Goal: Information Seeking & Learning: Stay updated

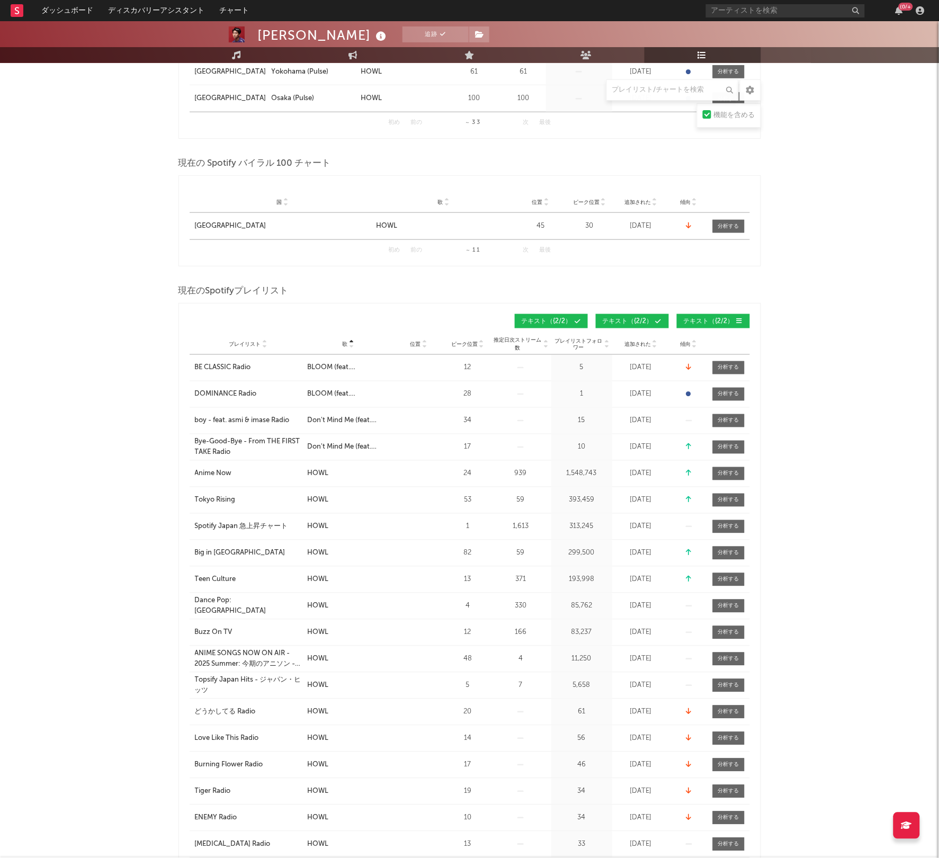
scroll to position [265, 0]
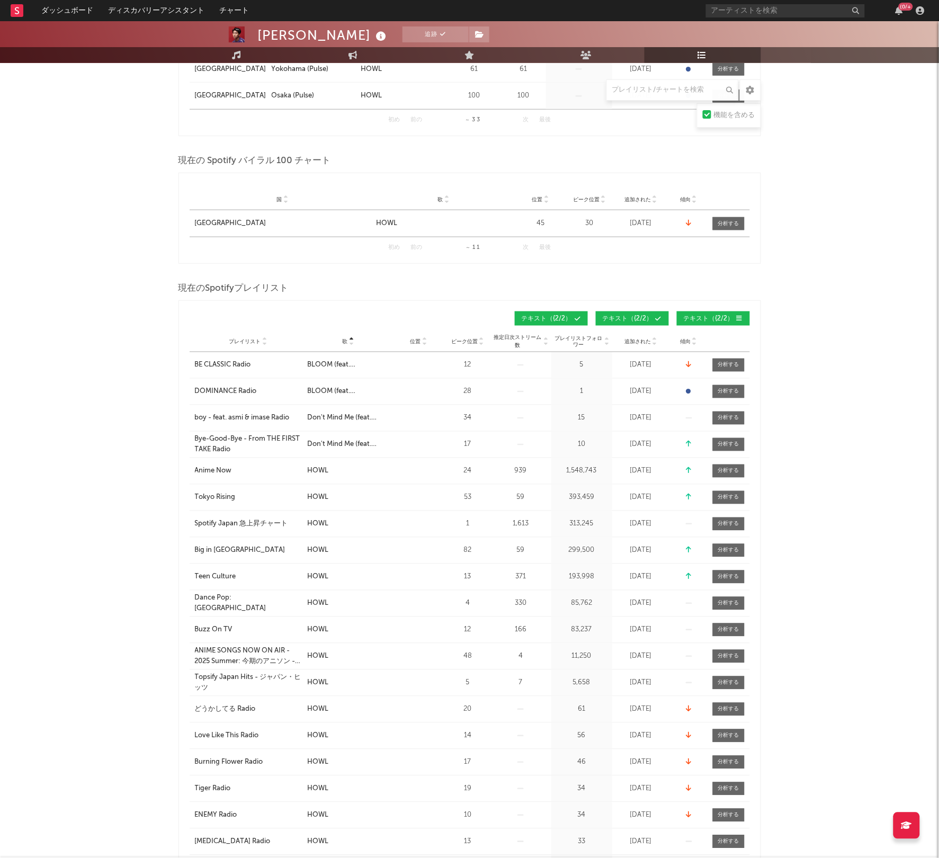
click at [242, 523] on div "Spotify Japan 急上昇チャート" at bounding box center [241, 524] width 93 height 11
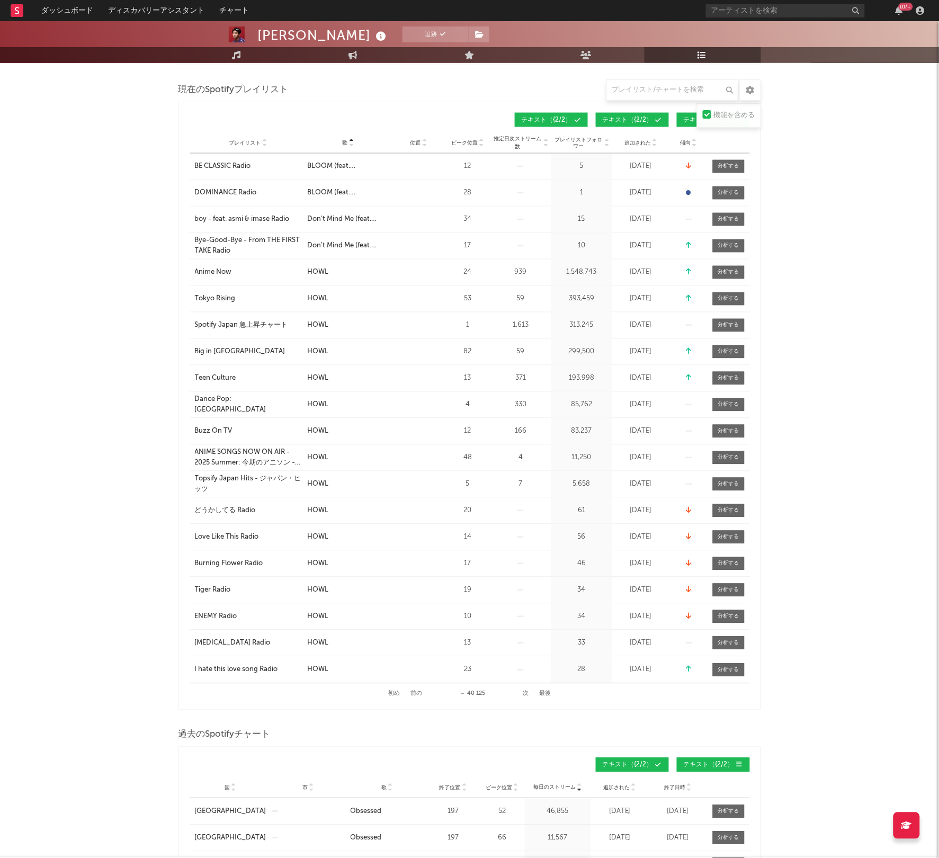
scroll to position [397, 0]
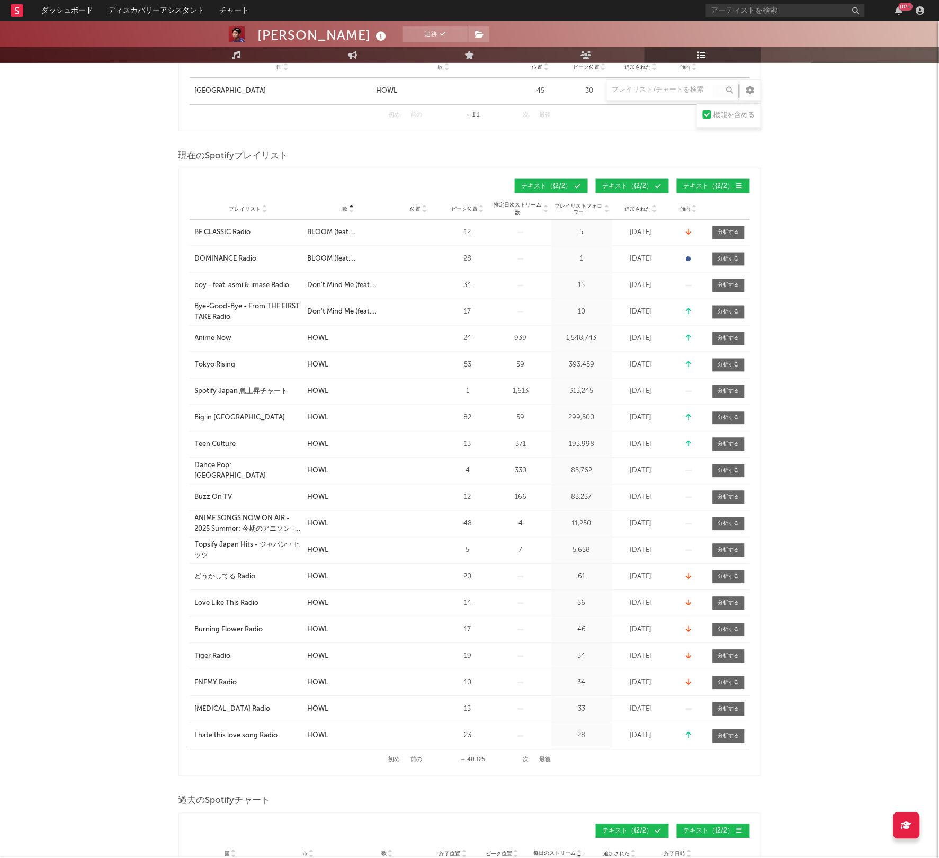
click at [526, 759] on button "次" at bounding box center [526, 761] width 6 height 6
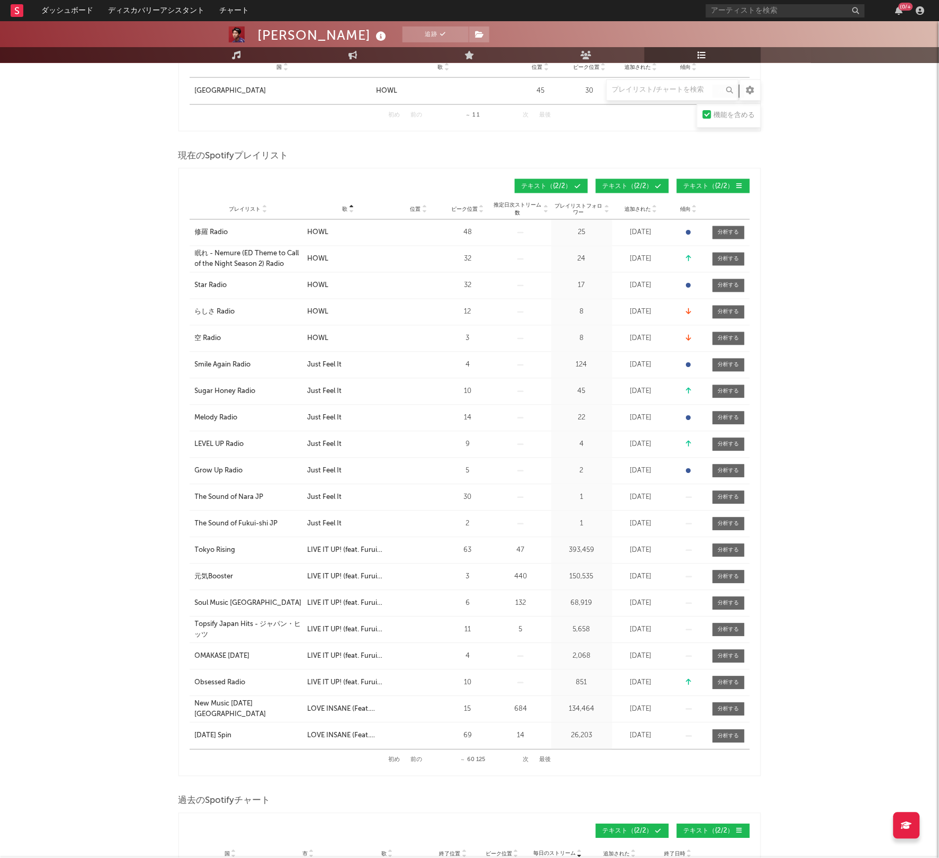
click at [415, 759] on button "前の" at bounding box center [417, 761] width 12 height 6
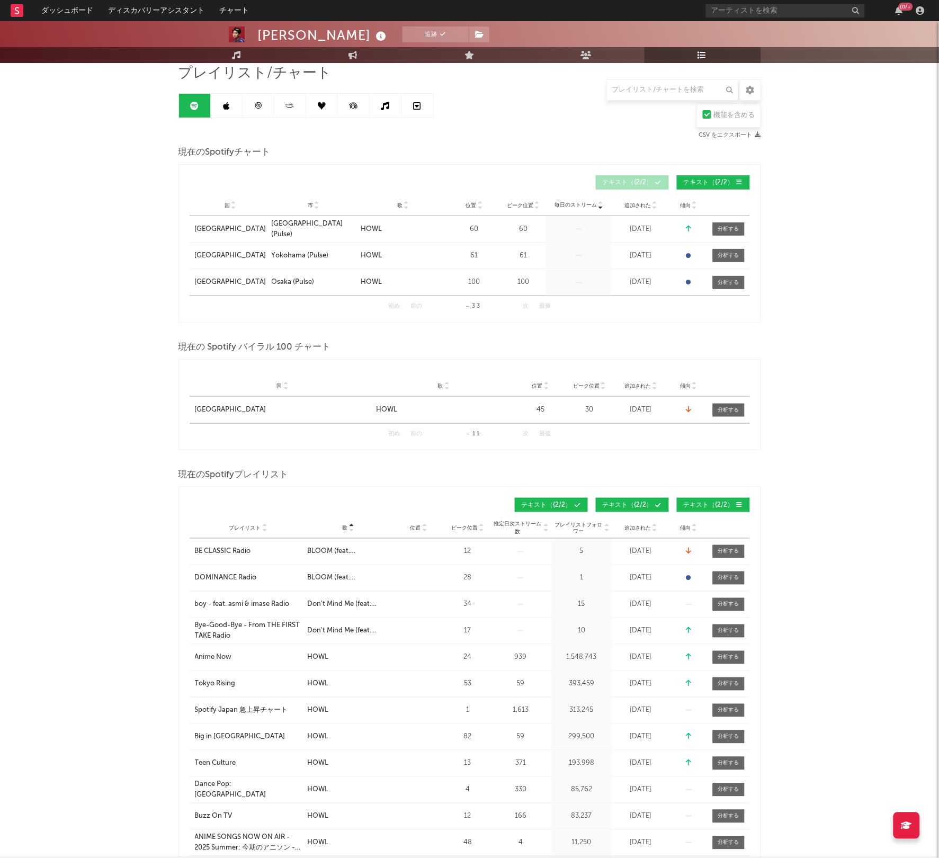
scroll to position [0, 0]
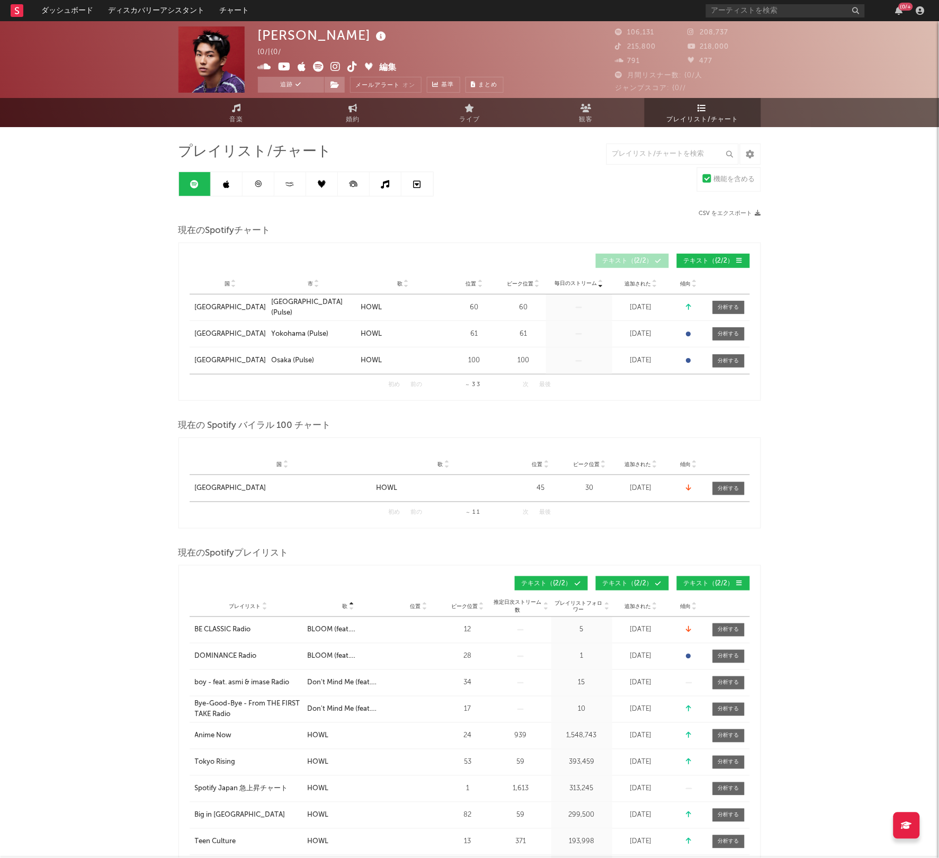
click at [232, 181] on link at bounding box center [227, 184] width 32 height 24
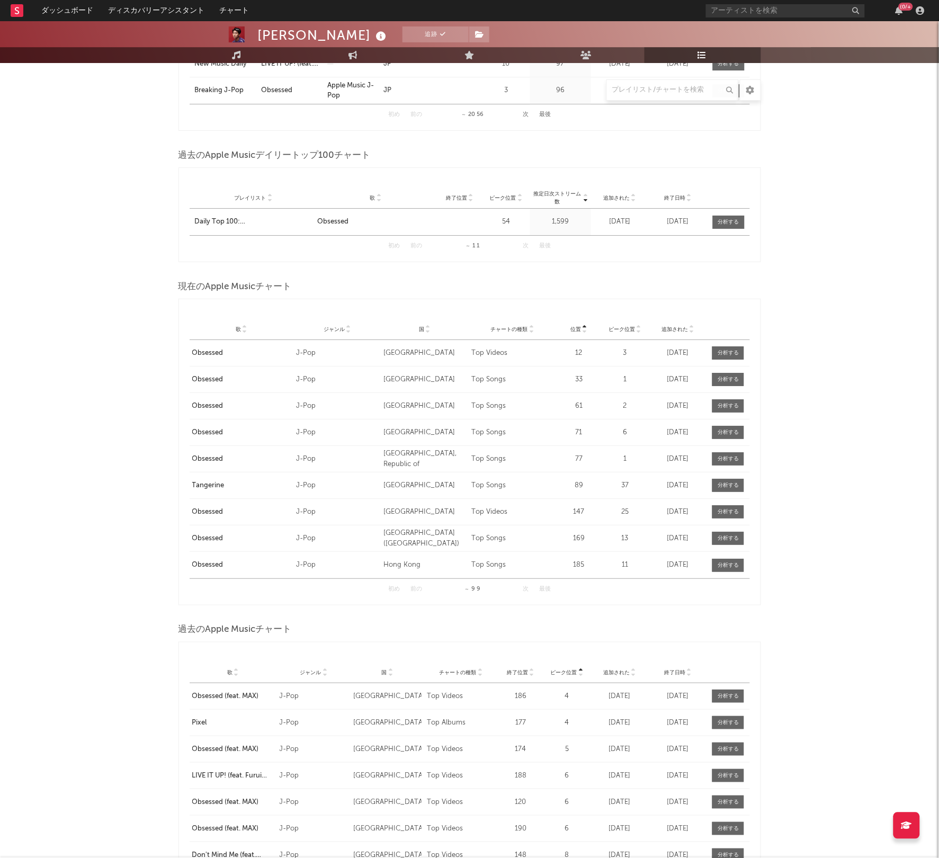
scroll to position [1060, 0]
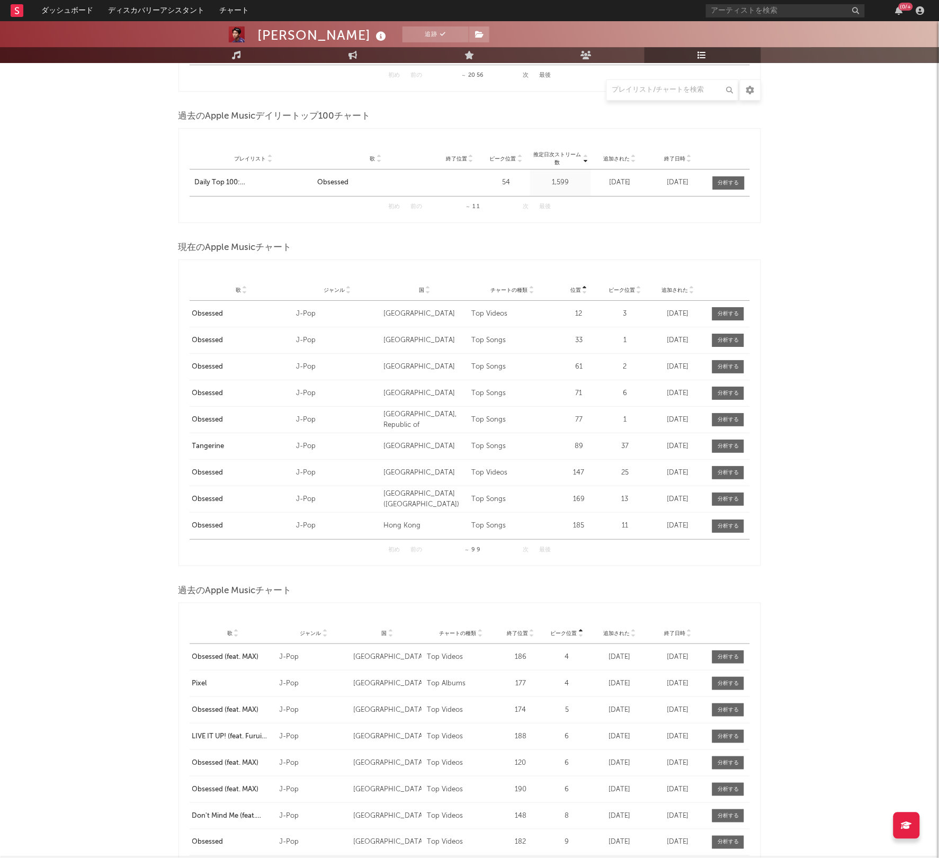
click at [246, 293] on icon at bounding box center [244, 292] width 5 height 4
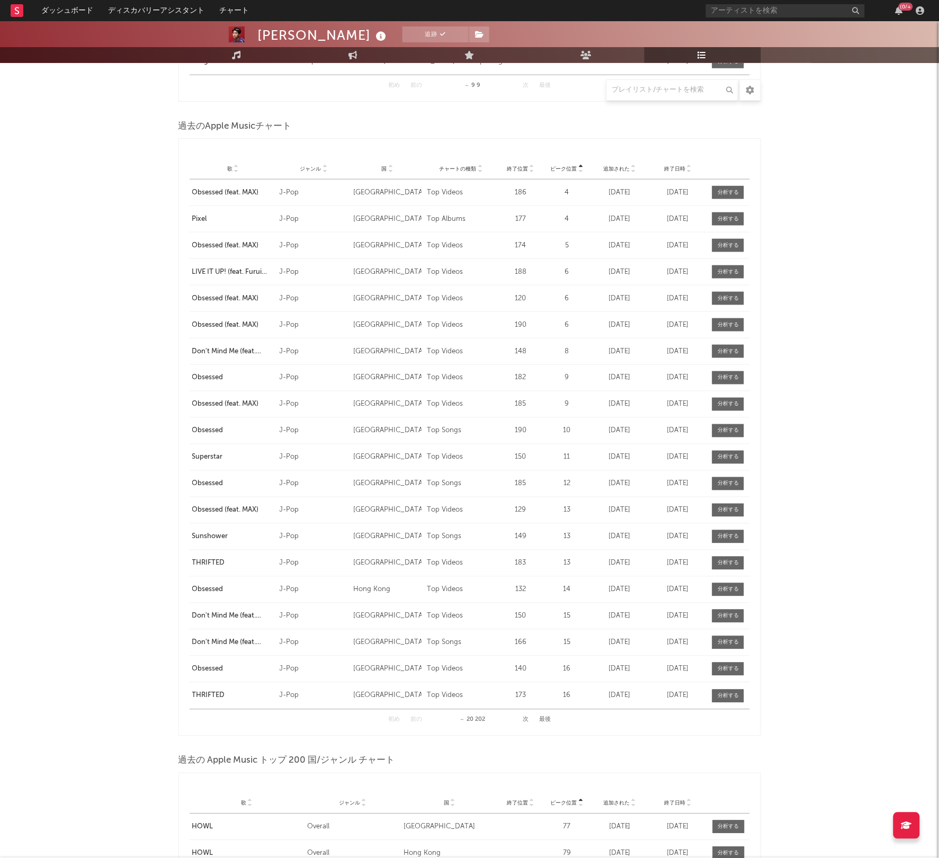
scroll to position [1523, 0]
click at [234, 174] on icon at bounding box center [236, 172] width 5 height 4
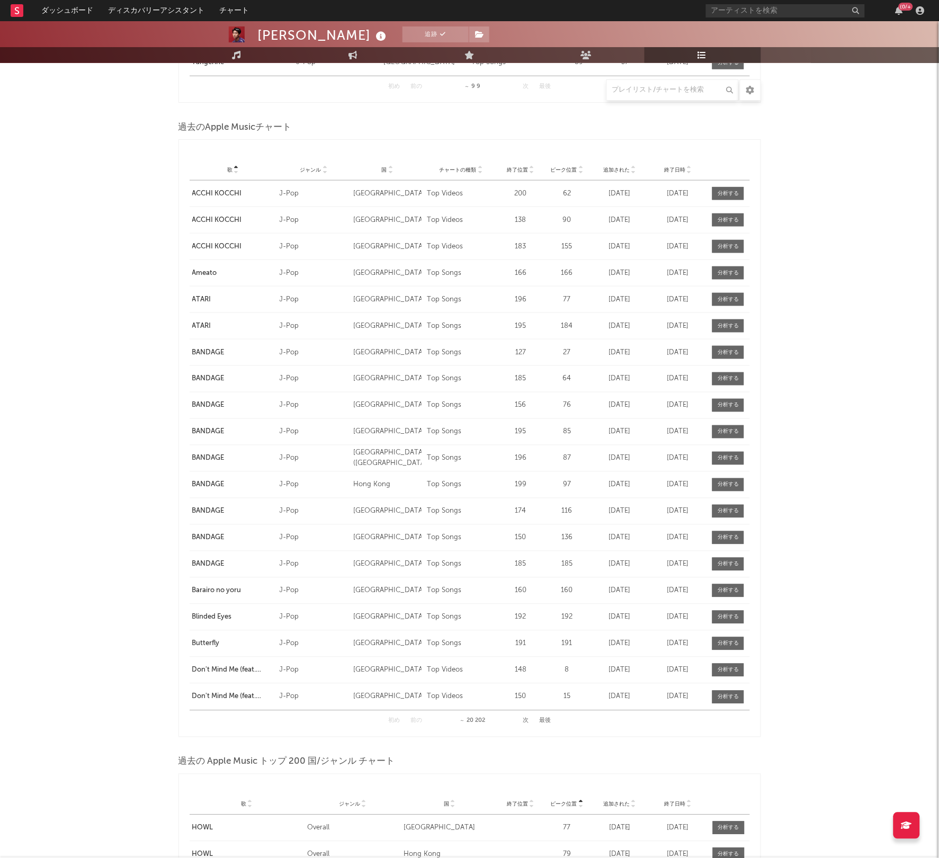
click at [526, 721] on button "次" at bounding box center [526, 721] width 6 height 6
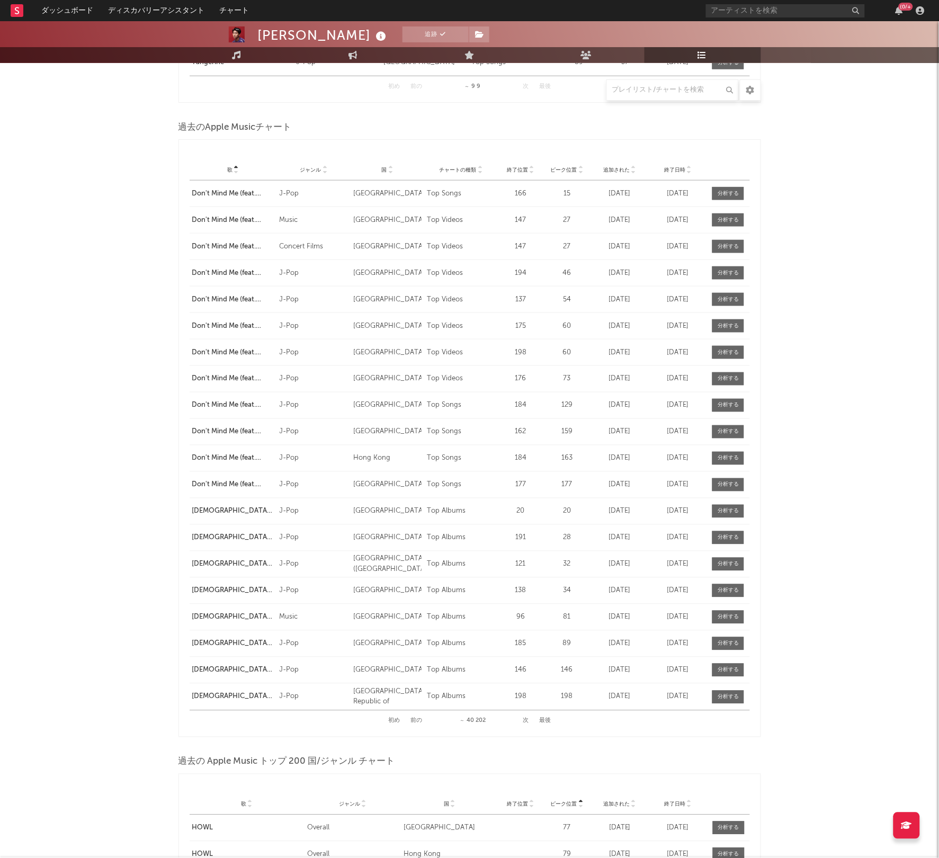
click at [526, 721] on button "次" at bounding box center [526, 721] width 6 height 6
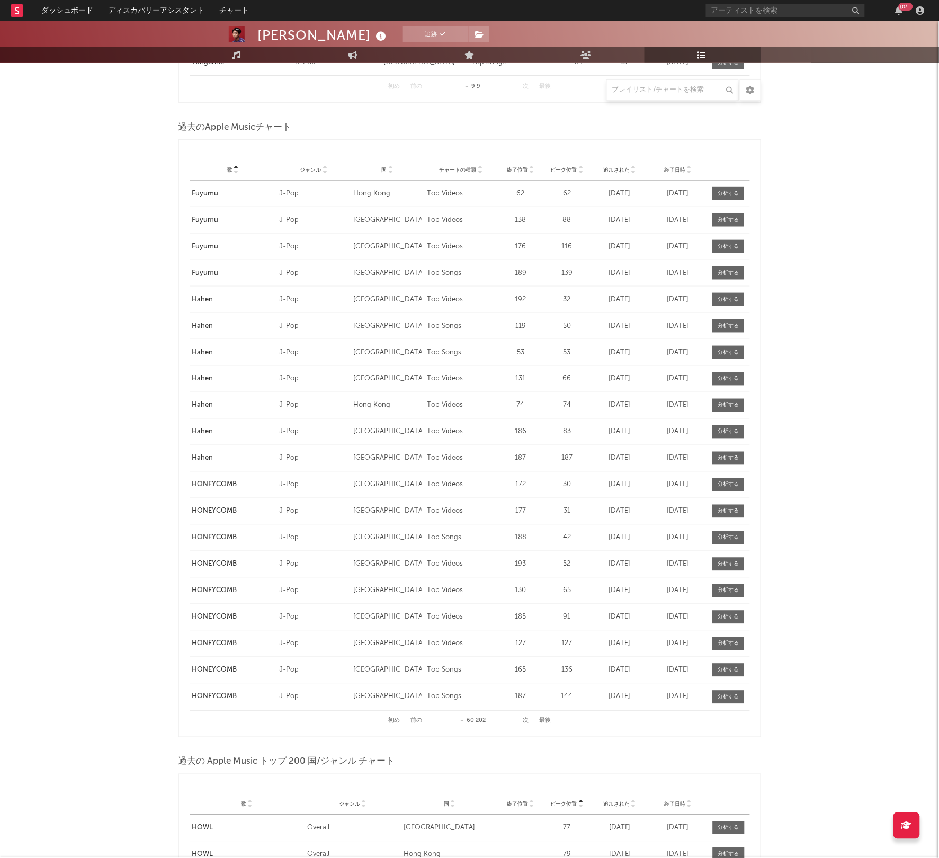
click at [526, 721] on button "次" at bounding box center [526, 721] width 6 height 6
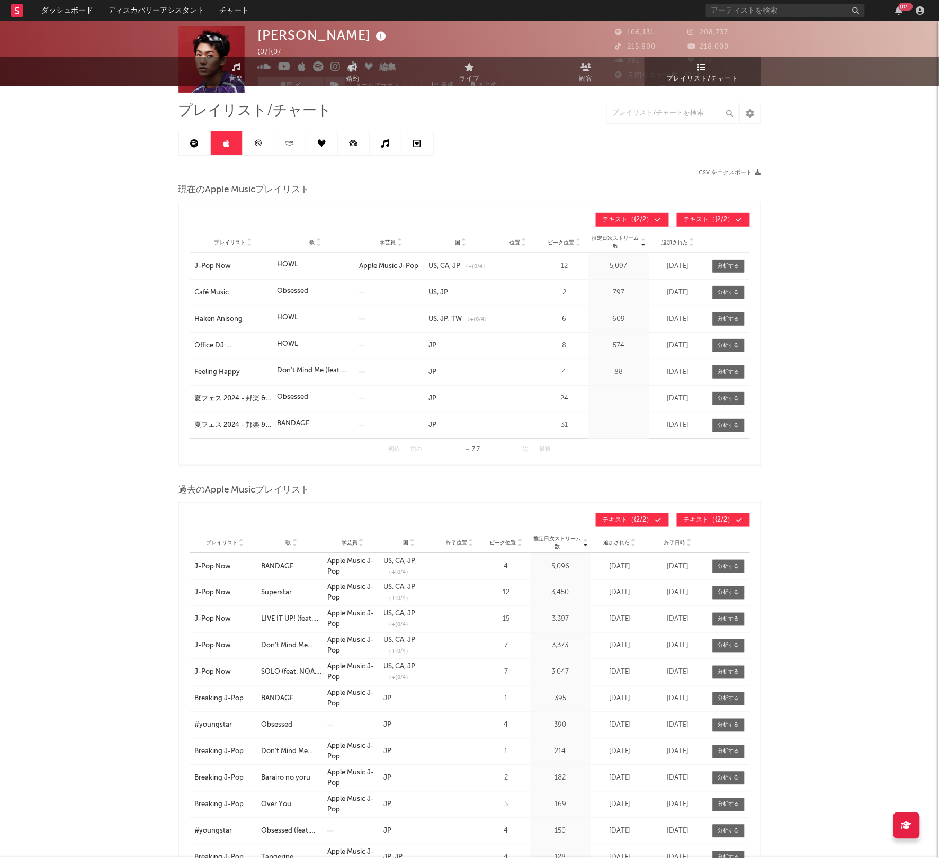
scroll to position [0, 0]
